Goal: Task Accomplishment & Management: Use online tool/utility

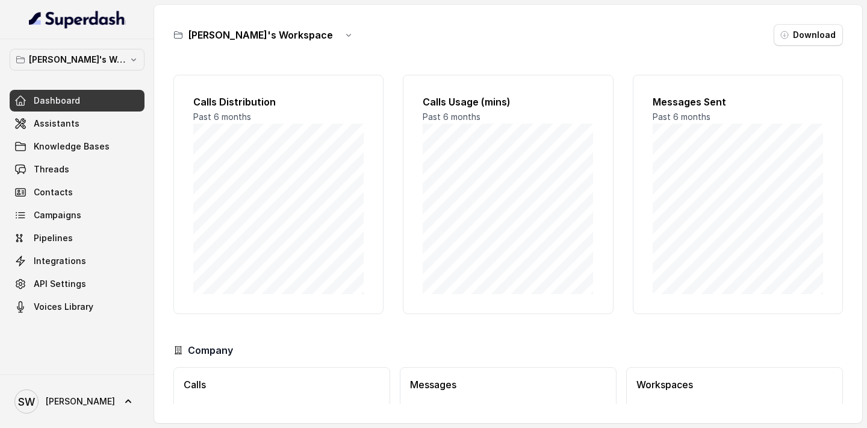
scroll to position [79, 0]
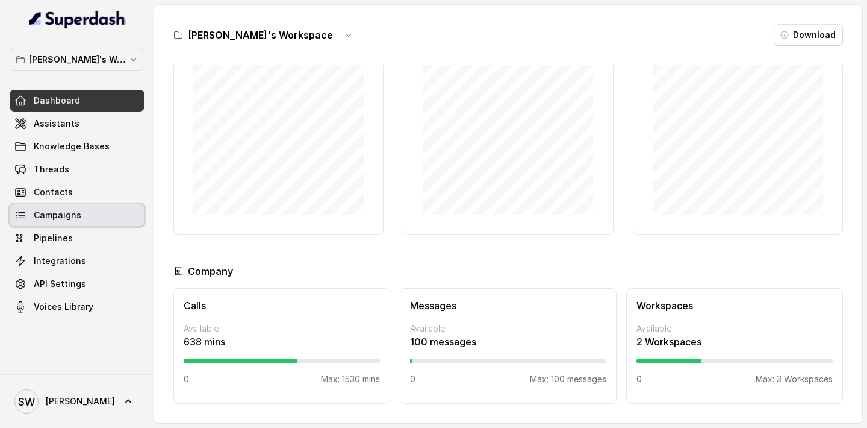
click at [90, 215] on link "Campaigns" at bounding box center [77, 215] width 135 height 22
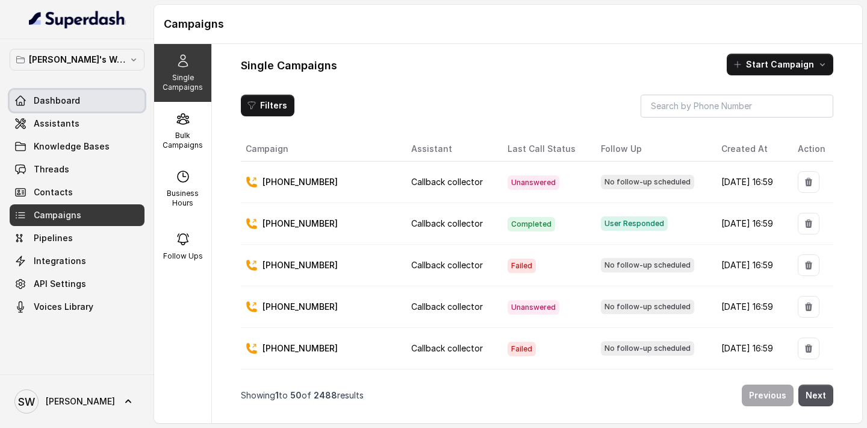
click at [41, 101] on span "Dashboard" at bounding box center [57, 101] width 46 height 12
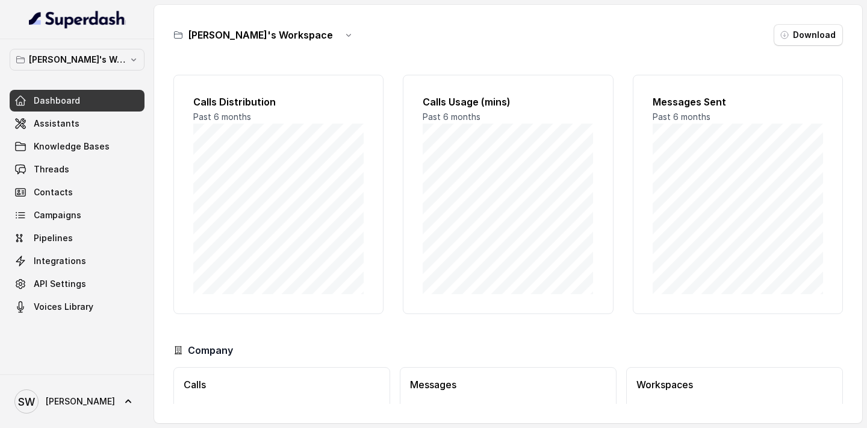
click at [72, 226] on div "Dashboard Assistants Knowledge Bases Threads Contacts Campaigns Pipelines Integ…" at bounding box center [77, 204] width 135 height 228
click at [84, 215] on link "Campaigns" at bounding box center [77, 215] width 135 height 22
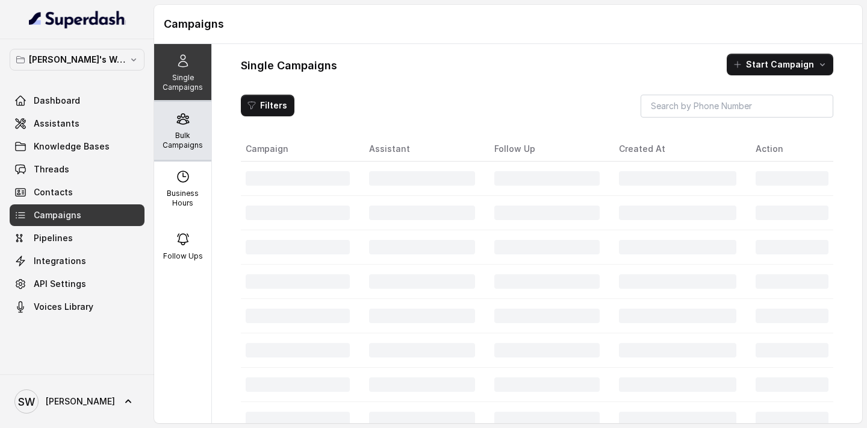
click at [165, 151] on div "Bulk Campaigns" at bounding box center [182, 131] width 57 height 58
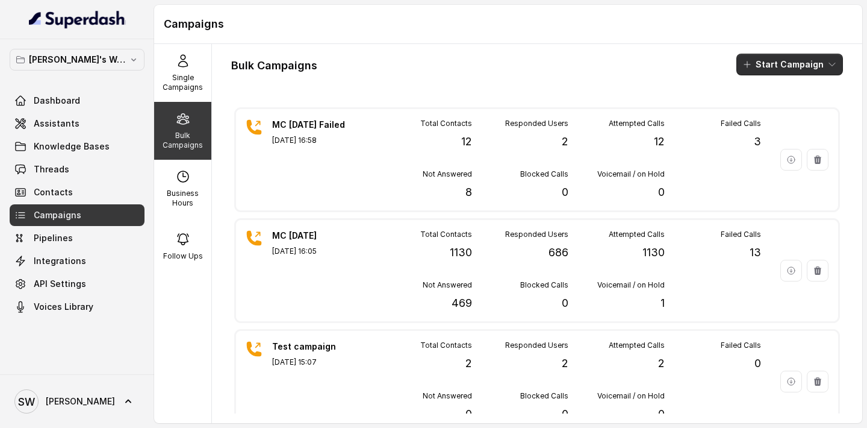
click at [773, 68] on button "Start Campaign" at bounding box center [790, 65] width 107 height 22
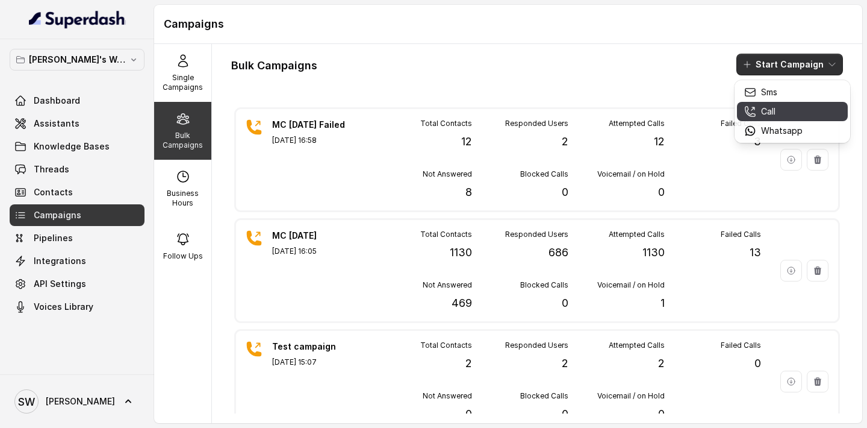
click at [768, 119] on button "Call" at bounding box center [792, 111] width 111 height 19
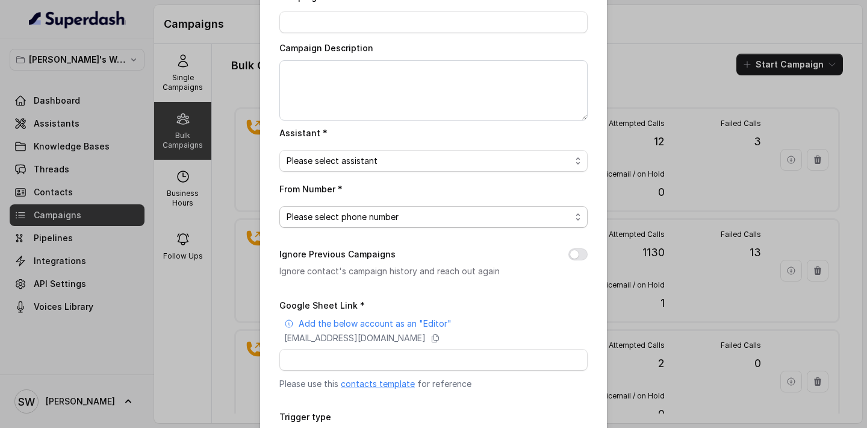
scroll to position [155, 0]
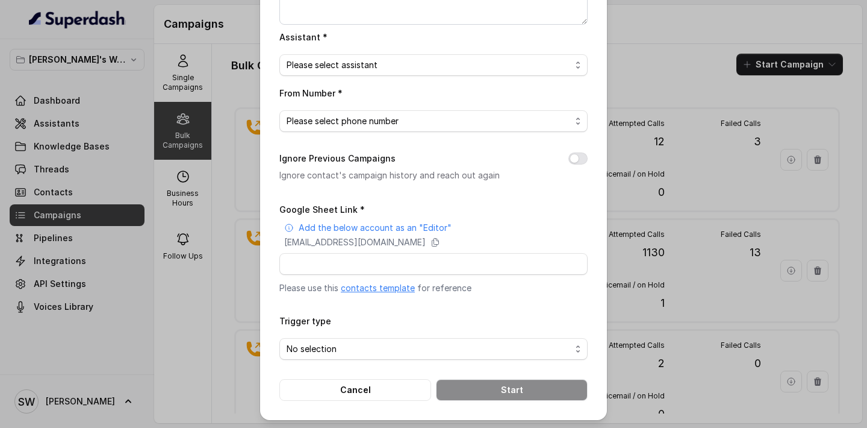
click at [388, 283] on link "contacts template" at bounding box center [378, 287] width 74 height 10
